Goal: Information Seeking & Learning: Learn about a topic

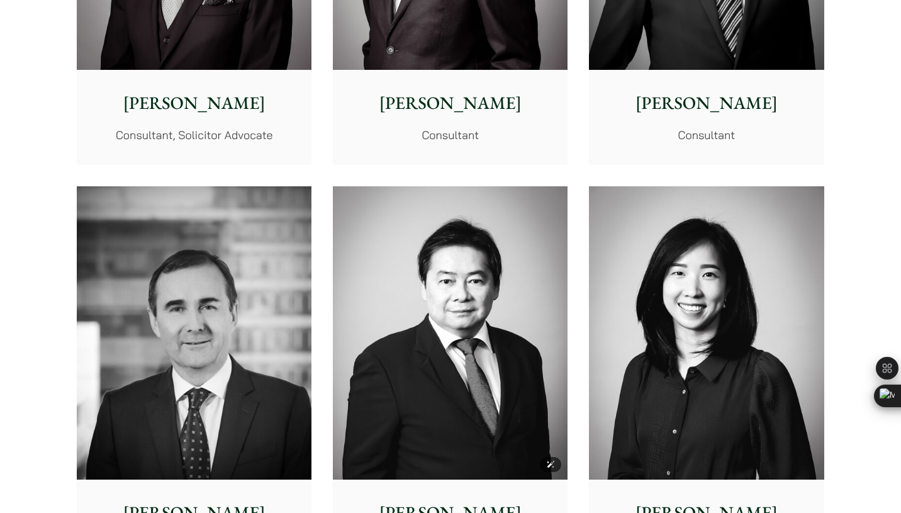
scroll to position [7059, 0]
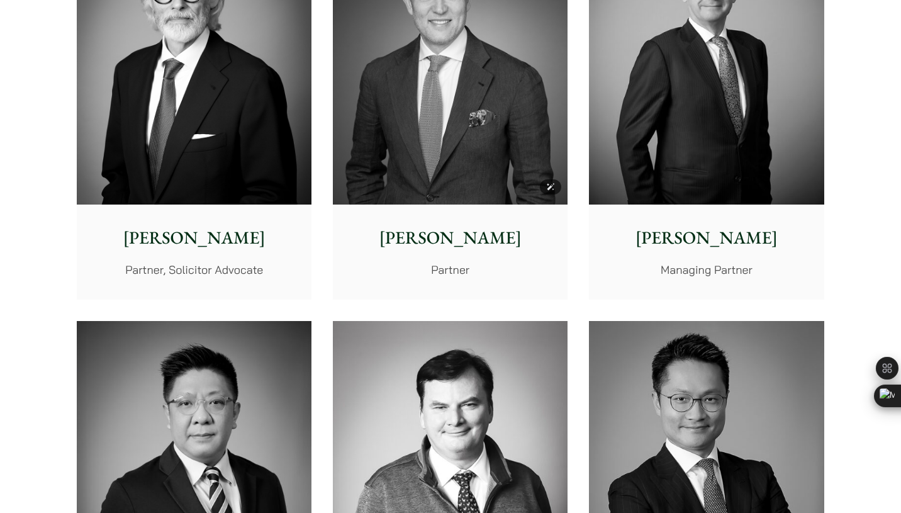
scroll to position [448, 0]
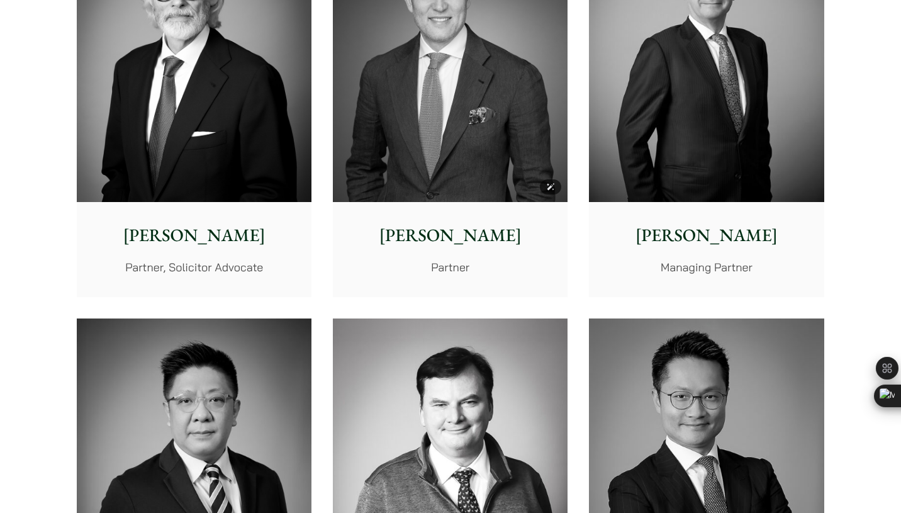
click at [464, 225] on p "[PERSON_NAME]" at bounding box center [450, 235] width 215 height 26
click at [205, 284] on div "Jonathan Midgley Partner, Solicitor Advocate" at bounding box center [194, 249] width 235 height 94
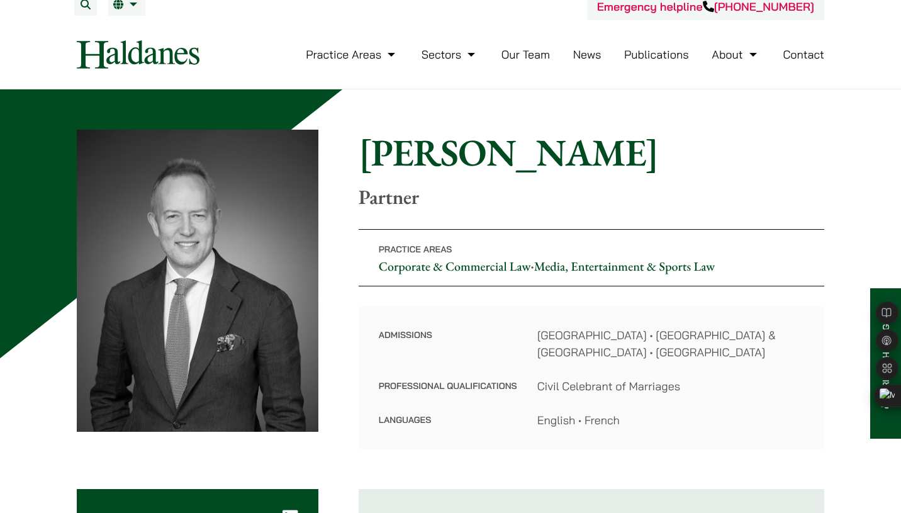
scroll to position [9, 0]
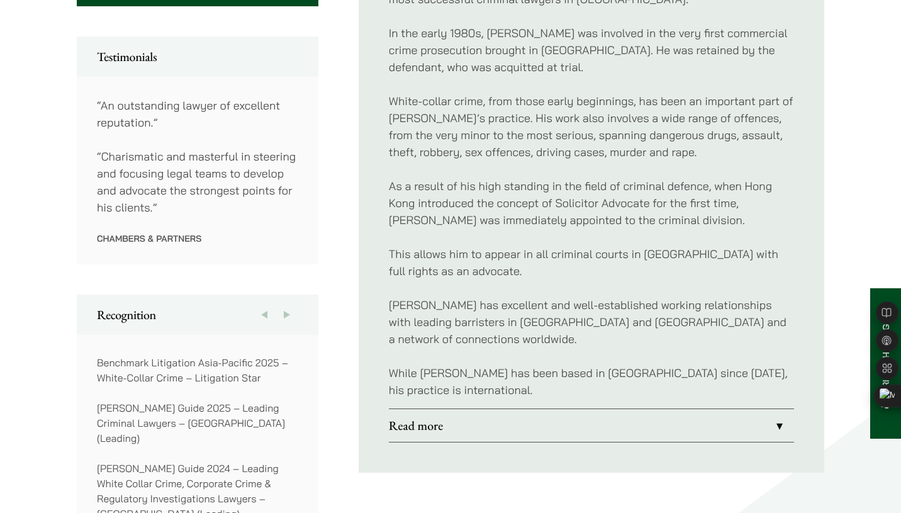
scroll to position [697, 0]
click at [442, 410] on link "Read more" at bounding box center [591, 426] width 405 height 33
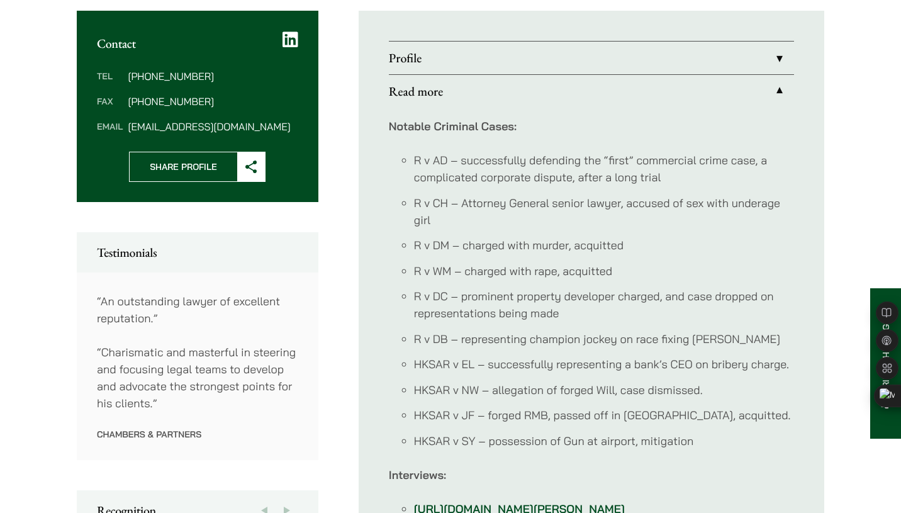
scroll to position [479, 0]
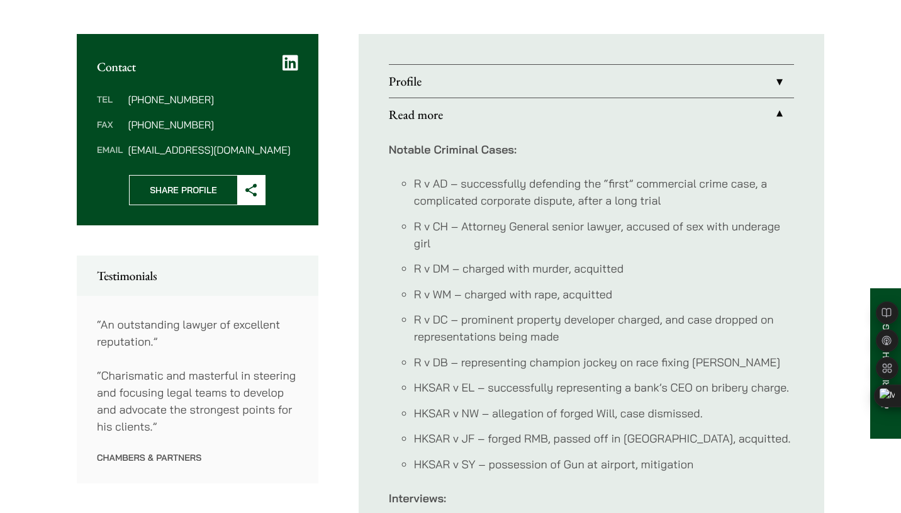
click at [454, 75] on link "Profile" at bounding box center [591, 81] width 405 height 33
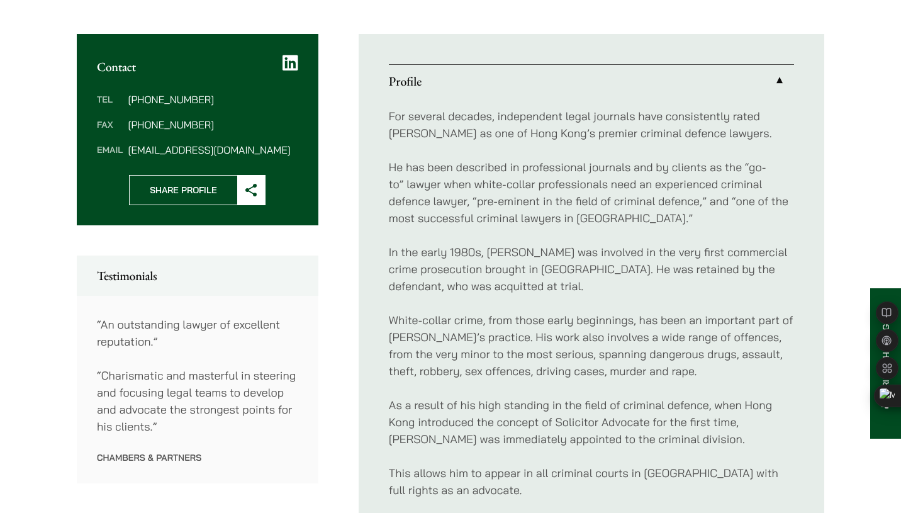
click at [454, 73] on link "Profile" at bounding box center [591, 81] width 405 height 33
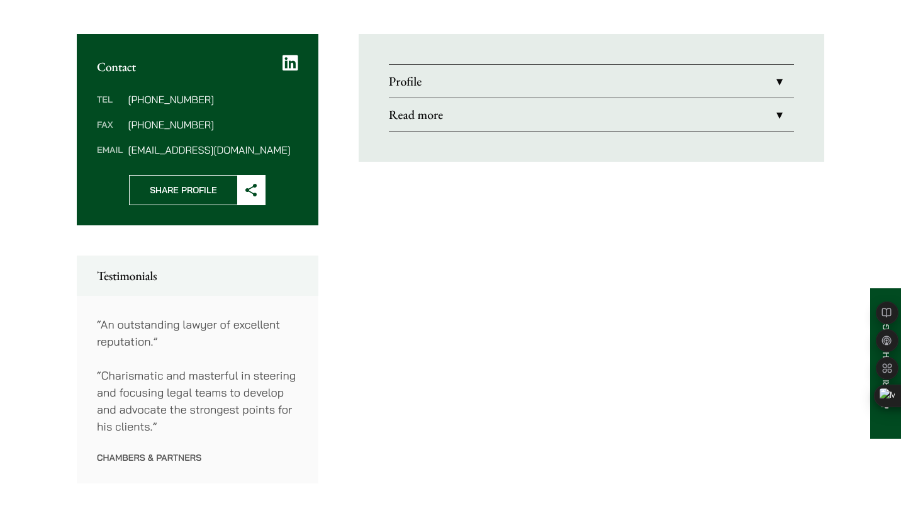
click at [442, 106] on link "Read more" at bounding box center [591, 114] width 405 height 33
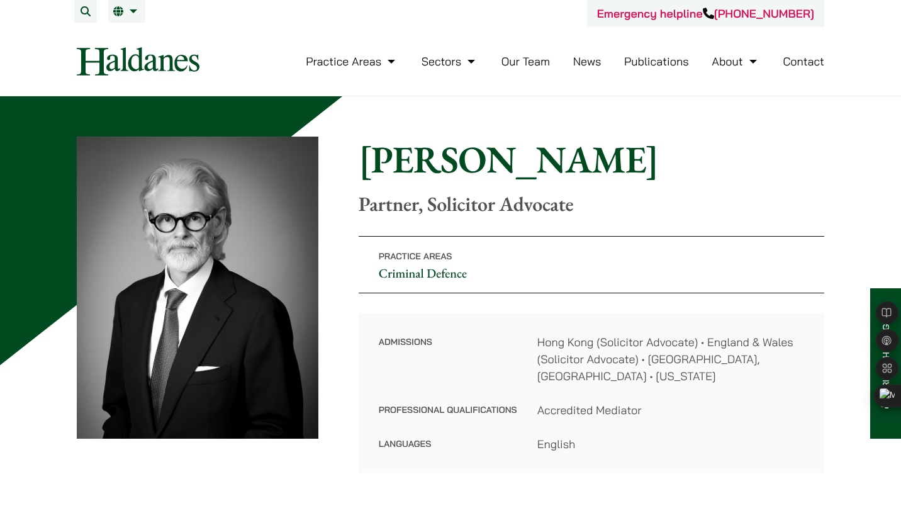
click at [517, 67] on link "Our Team" at bounding box center [525, 61] width 48 height 14
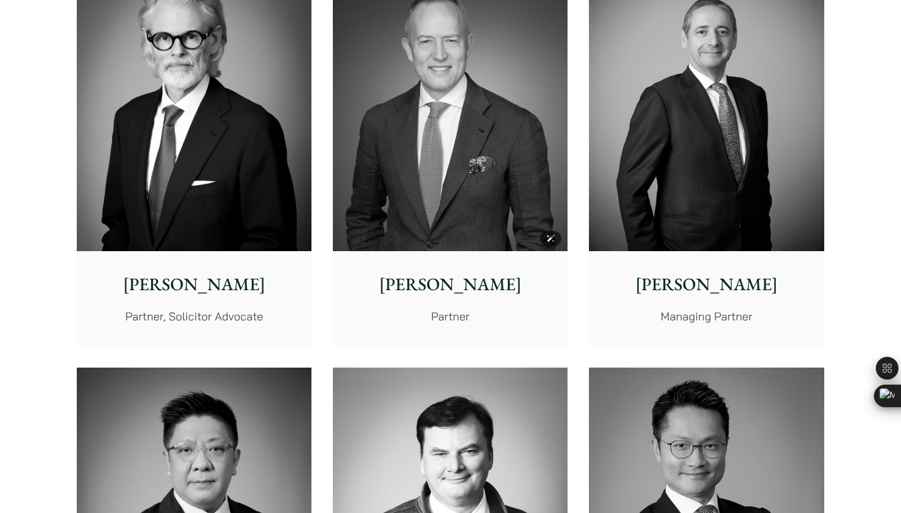
scroll to position [396, 0]
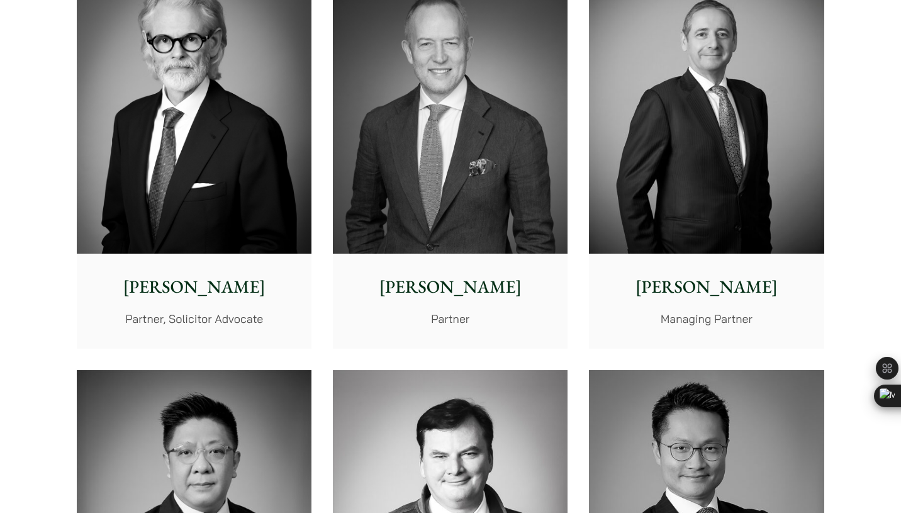
click at [461, 285] on p "[PERSON_NAME]" at bounding box center [450, 287] width 215 height 26
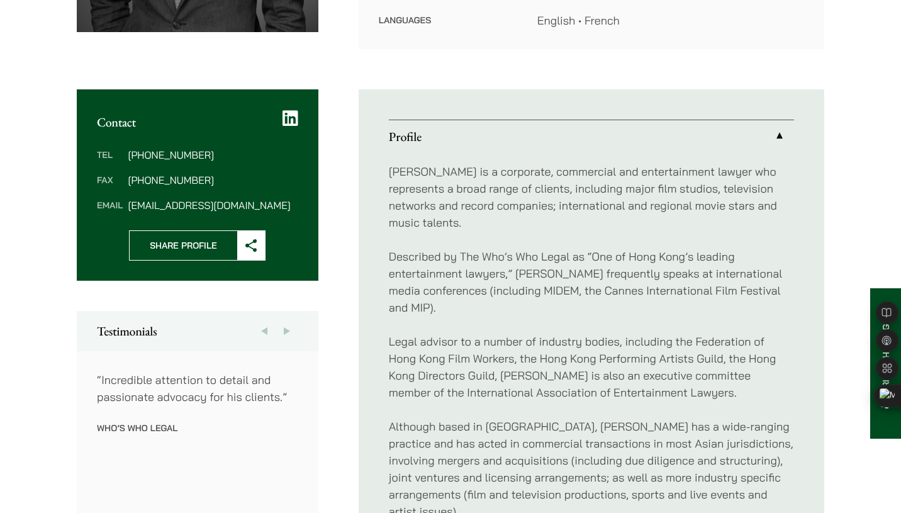
scroll to position [408, 0]
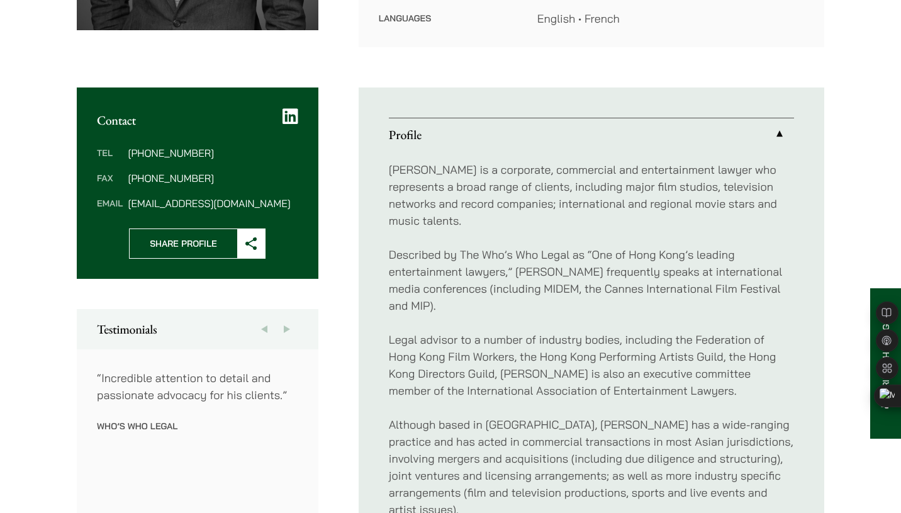
click at [774, 120] on link "Profile" at bounding box center [591, 134] width 405 height 33
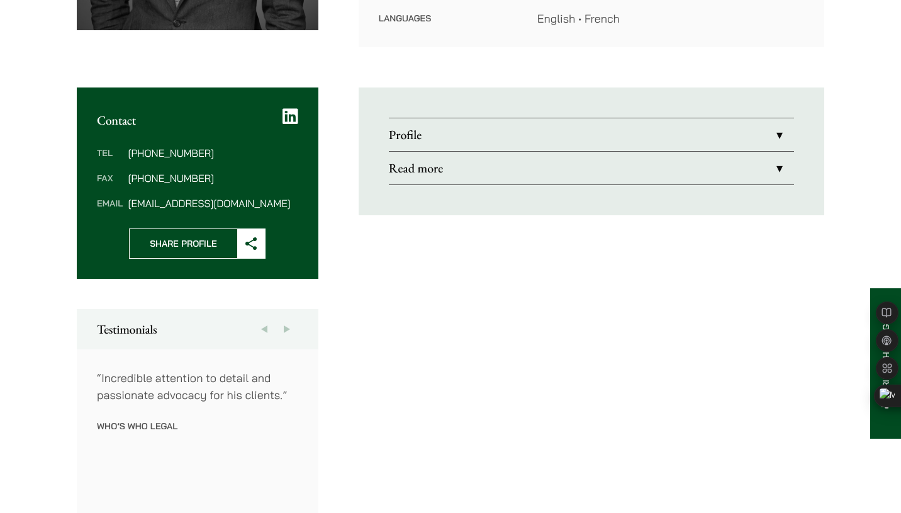
click at [530, 169] on link "Read more" at bounding box center [591, 168] width 405 height 33
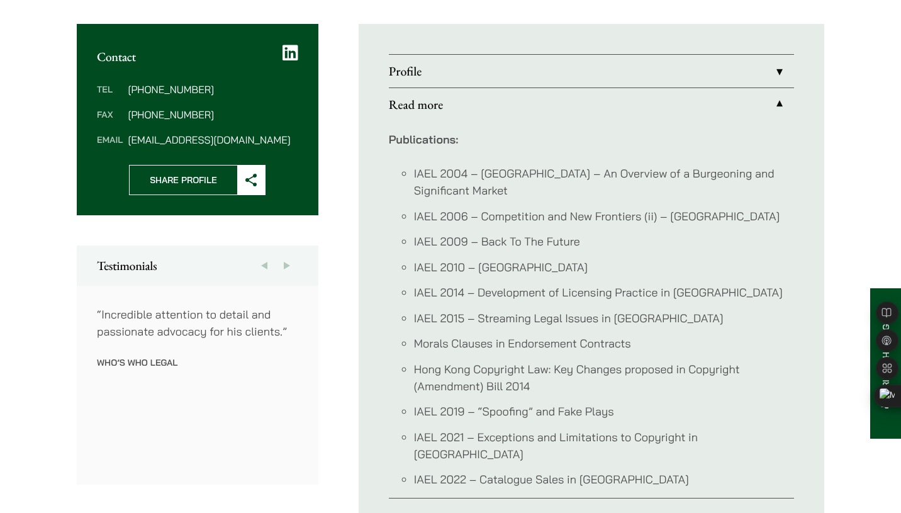
scroll to position [452, 0]
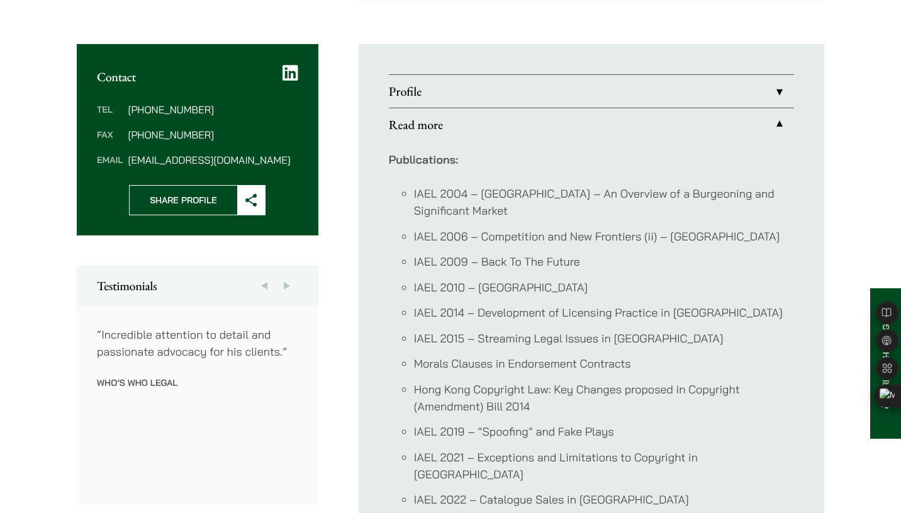
click at [509, 120] on link "Read more" at bounding box center [591, 124] width 405 height 33
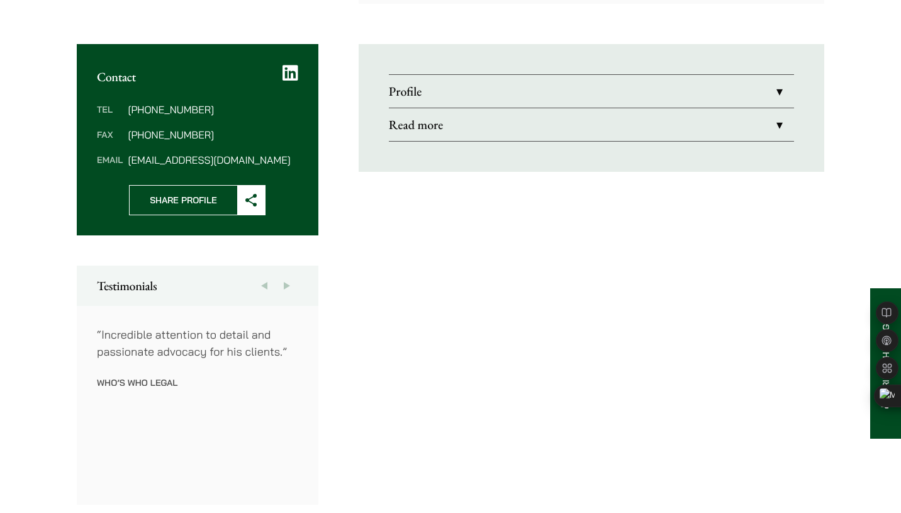
click at [509, 120] on link "Read more" at bounding box center [591, 124] width 405 height 33
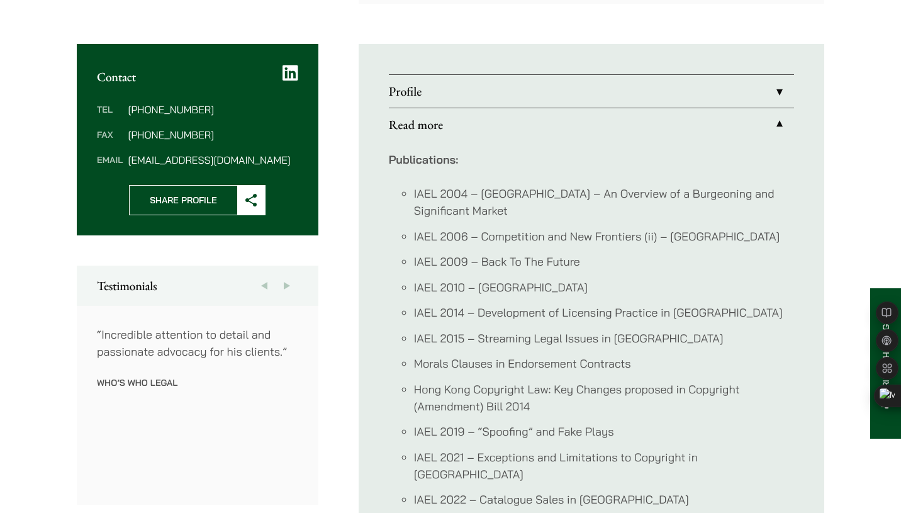
click at [509, 92] on link "Profile" at bounding box center [591, 91] width 405 height 33
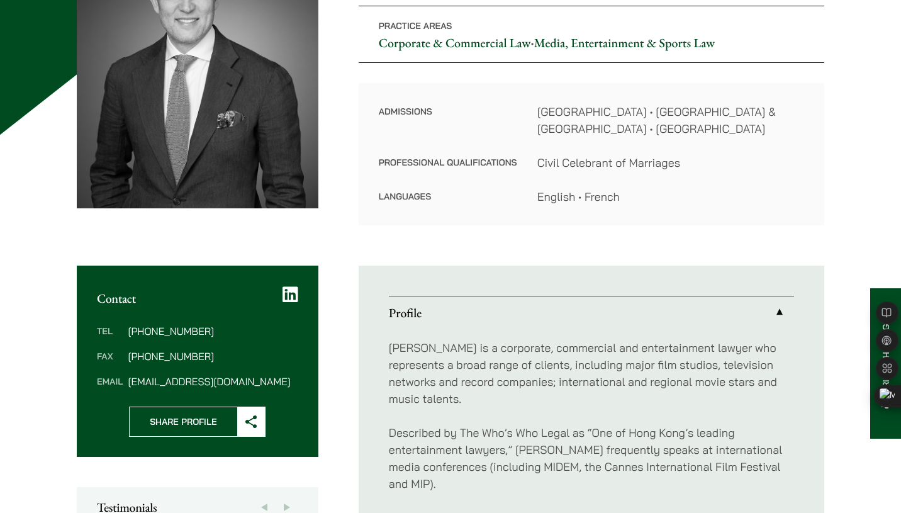
scroll to position [232, 0]
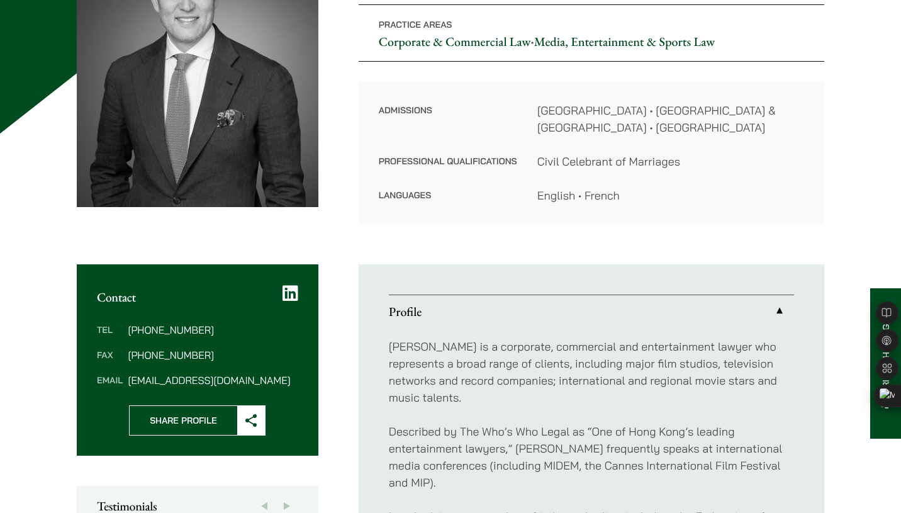
click at [291, 286] on icon at bounding box center [290, 293] width 16 height 18
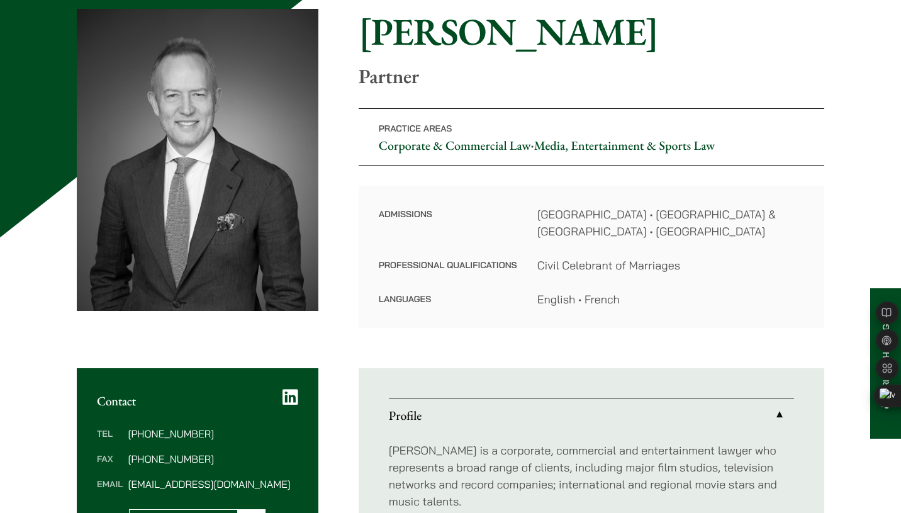
scroll to position [118, 0]
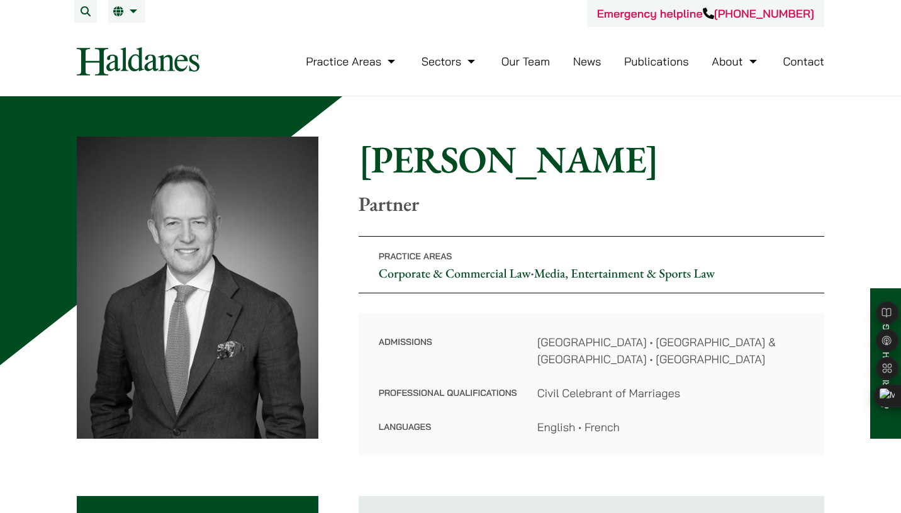
click at [179, 74] on img at bounding box center [138, 61] width 123 height 28
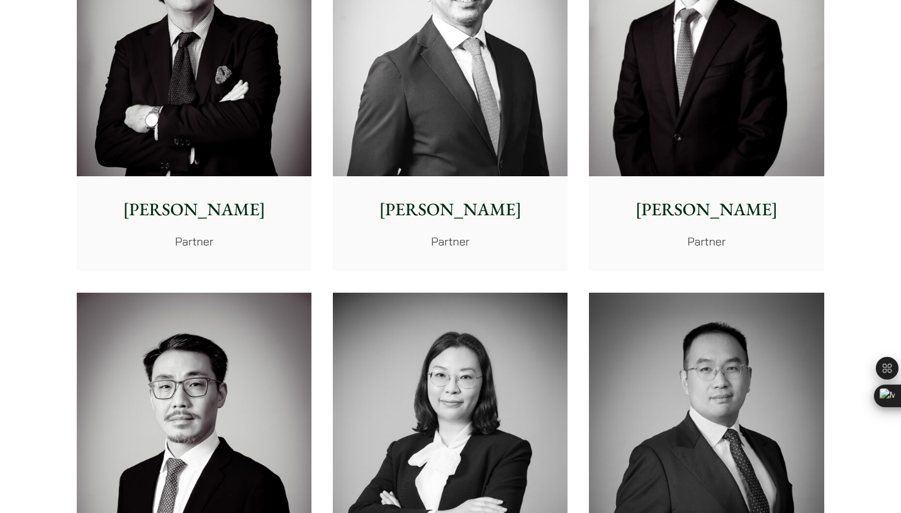
scroll to position [1654, 0]
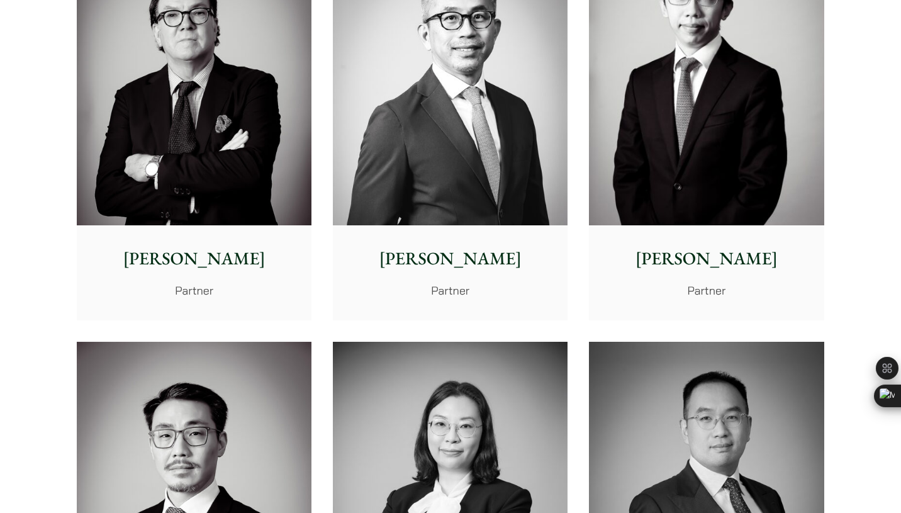
click at [233, 254] on p "[PERSON_NAME]" at bounding box center [194, 258] width 215 height 26
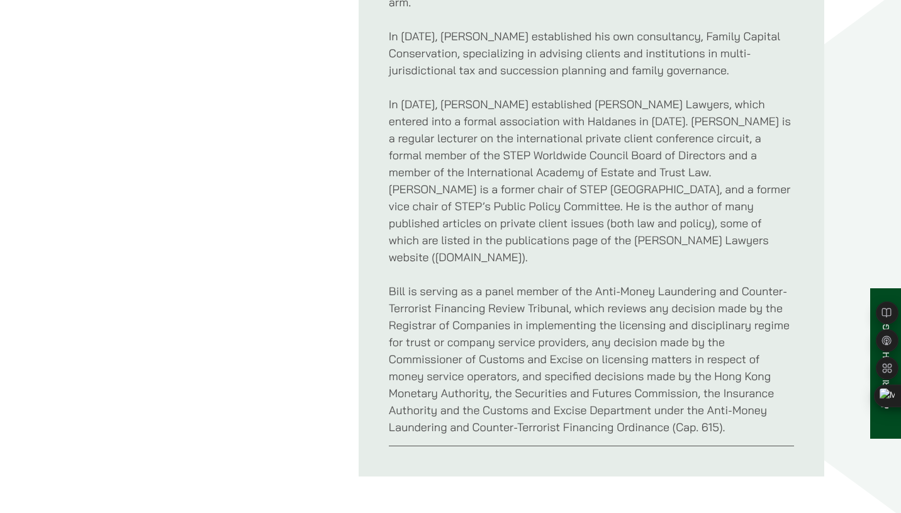
scroll to position [1110, 0]
